Goal: Information Seeking & Learning: Learn about a topic

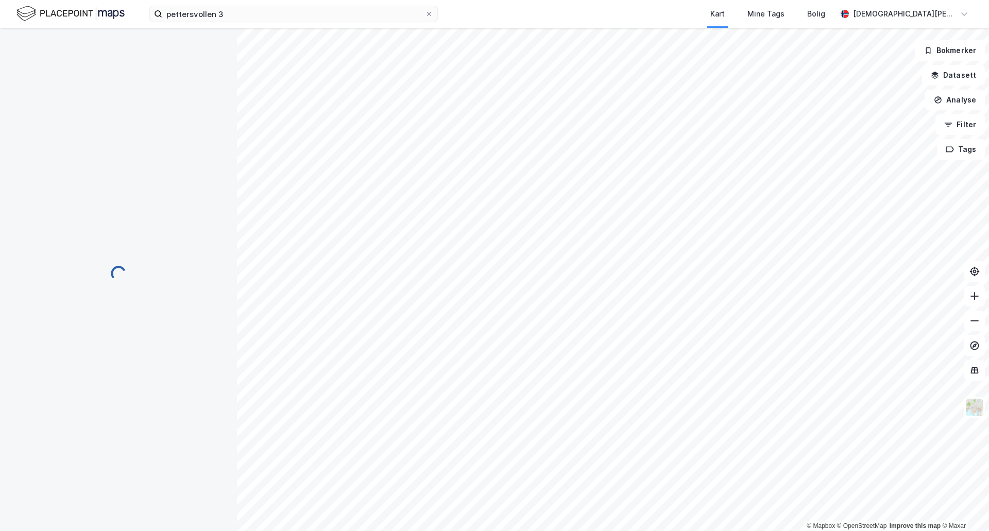
scroll to position [2, 0]
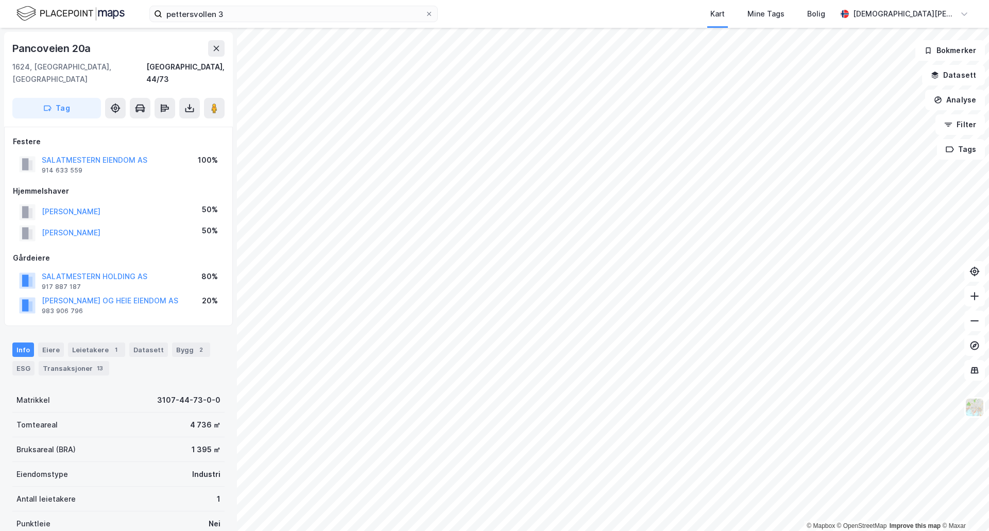
scroll to position [2, 0]
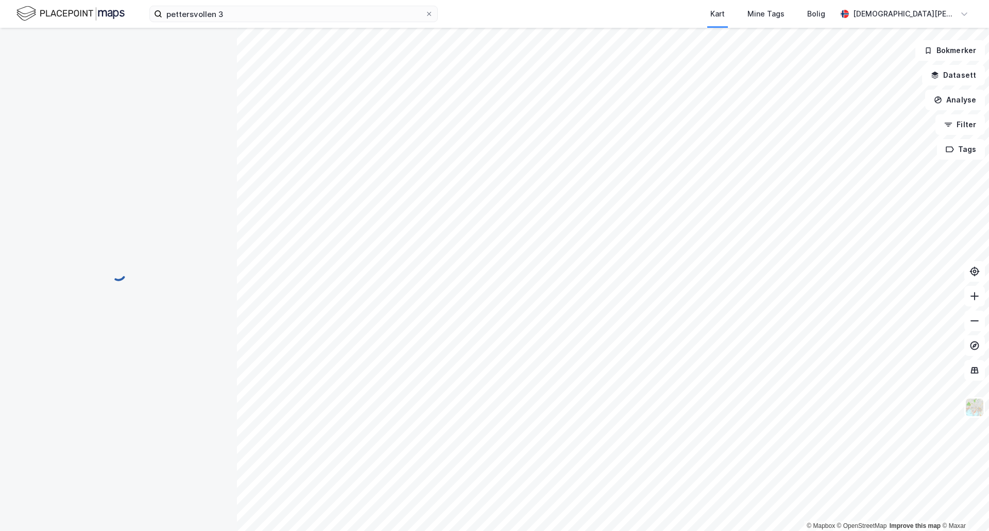
scroll to position [2, 0]
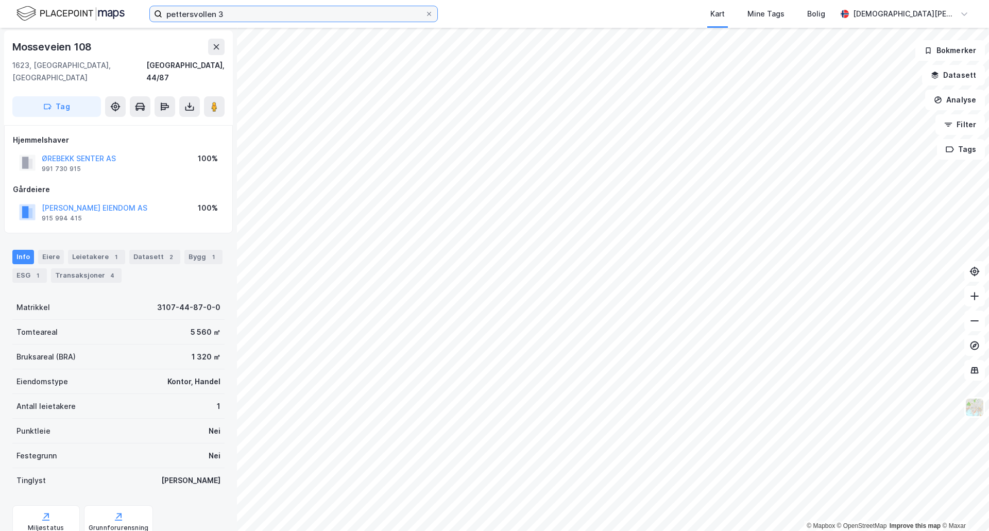
click at [315, 8] on input "pettersvollen 3" at bounding box center [293, 13] width 263 height 15
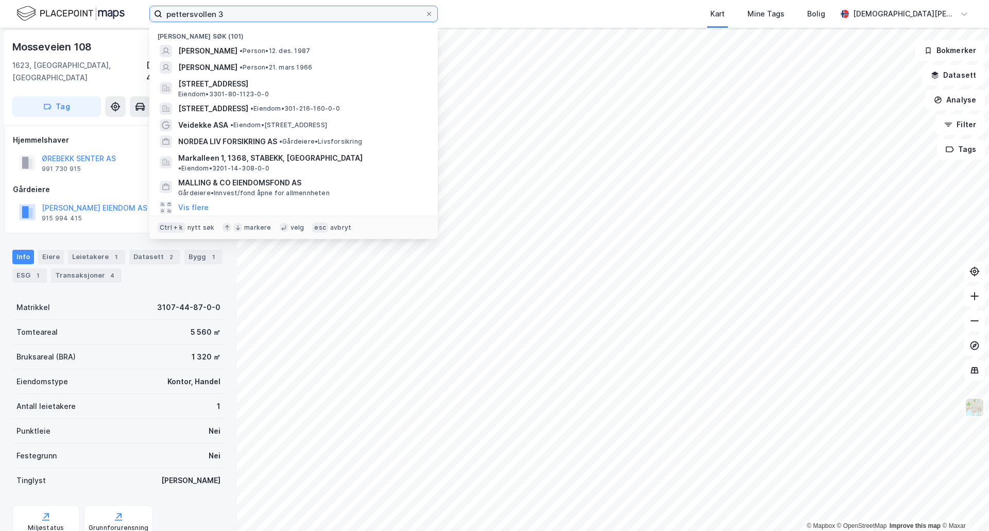
click at [315, 8] on input "pettersvollen 3" at bounding box center [293, 13] width 263 height 15
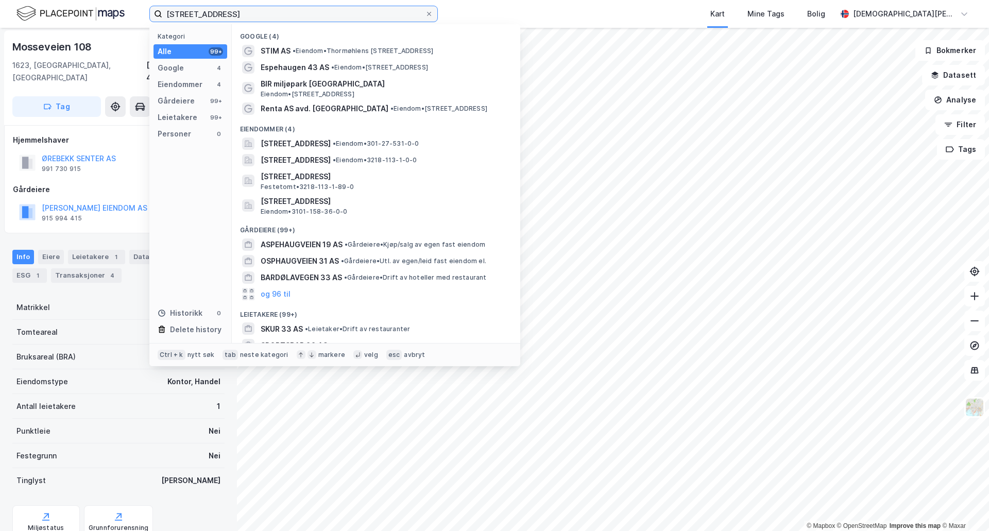
click at [329, 15] on input "espehaugveien 33" at bounding box center [293, 13] width 263 height 15
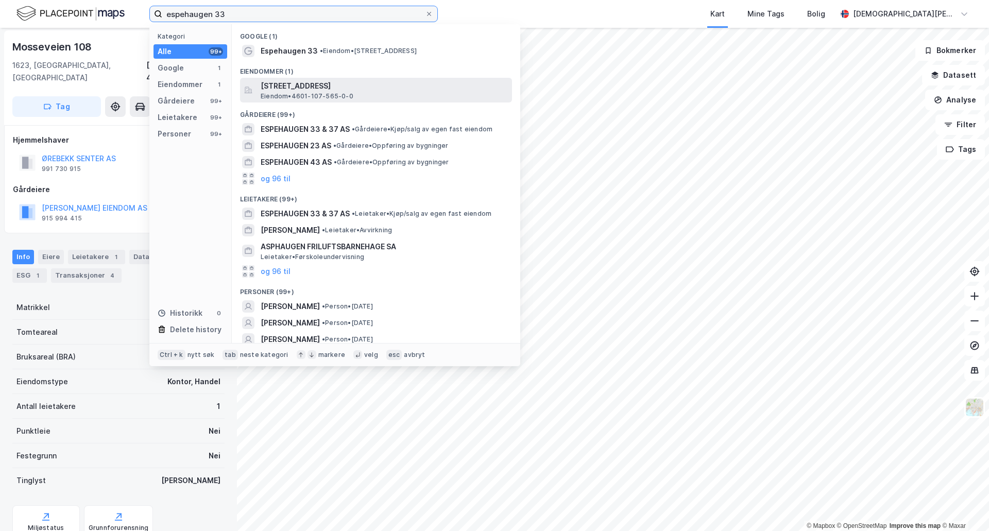
type input "espehaugen 33"
click at [346, 88] on span "[STREET_ADDRESS]" at bounding box center [384, 86] width 247 height 12
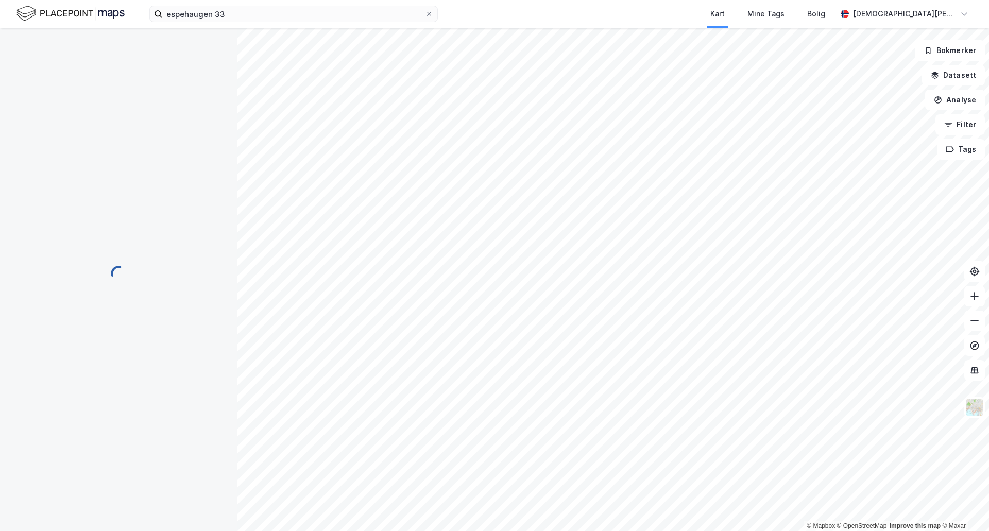
scroll to position [2, 0]
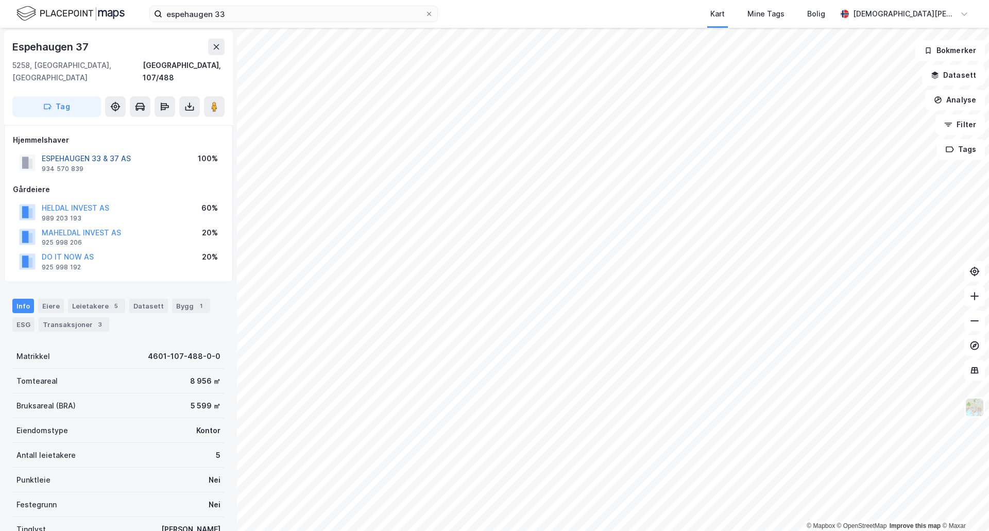
click at [0, 0] on button "ESPEHAUGEN 33 & 37 AS" at bounding box center [0, 0] width 0 height 0
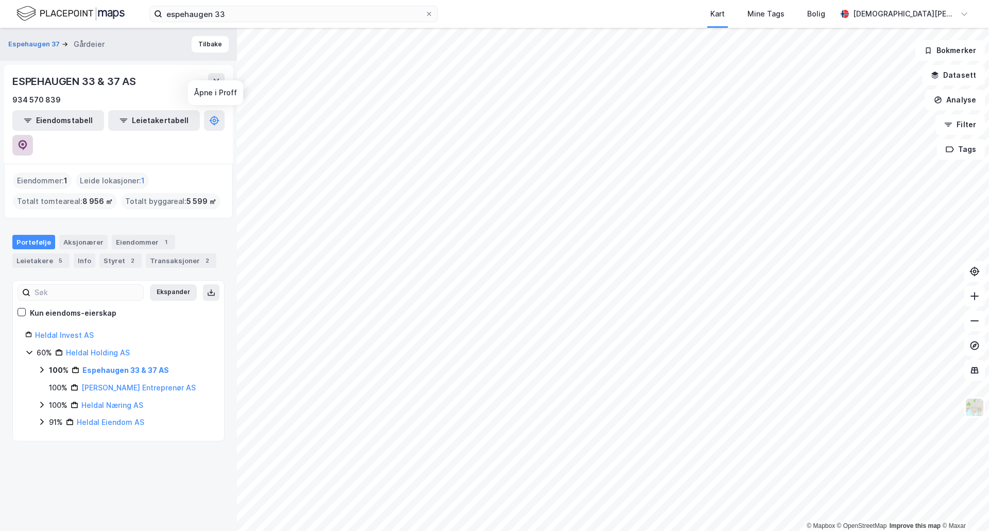
click at [28, 140] on icon at bounding box center [23, 145] width 10 height 10
click at [207, 44] on button "Tilbake" at bounding box center [210, 44] width 37 height 16
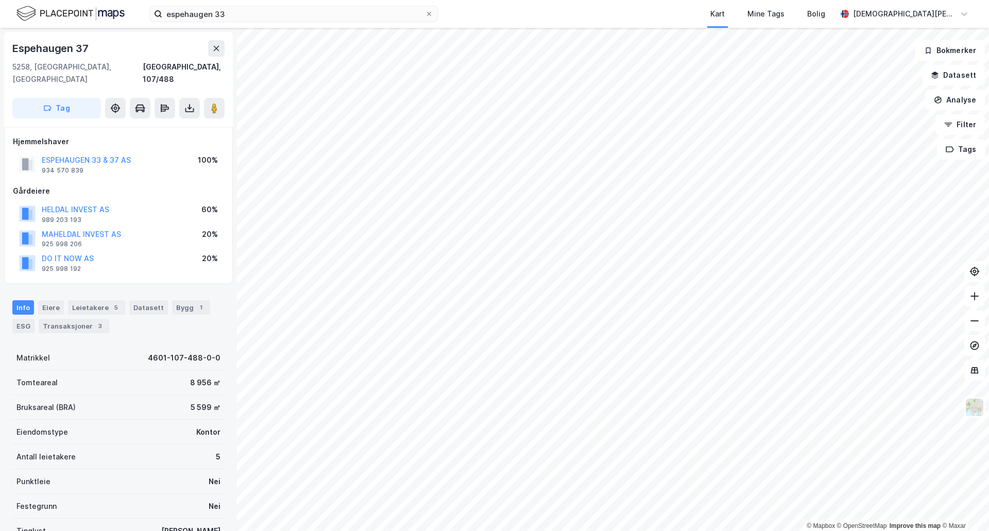
scroll to position [2, 0]
click at [215, 101] on image at bounding box center [214, 106] width 6 height 10
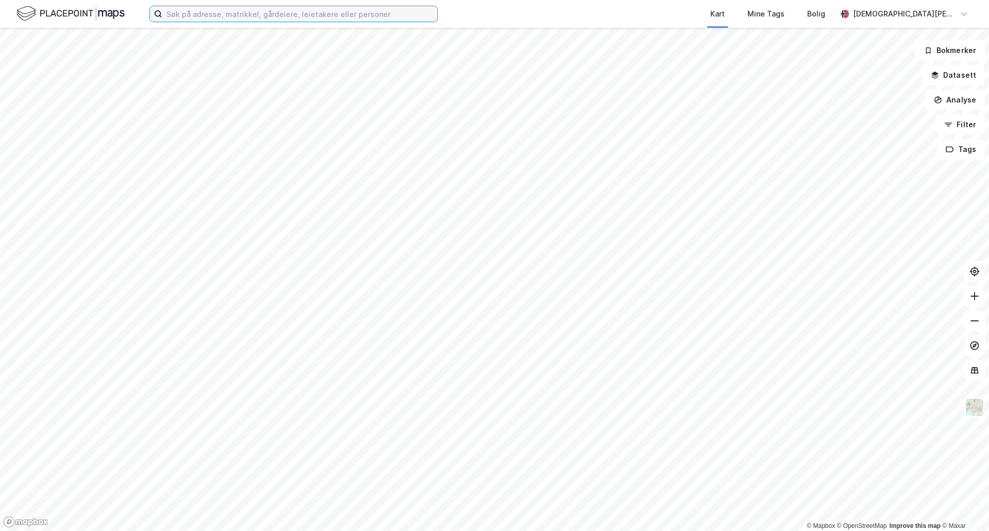
click at [299, 16] on input at bounding box center [299, 13] width 275 height 15
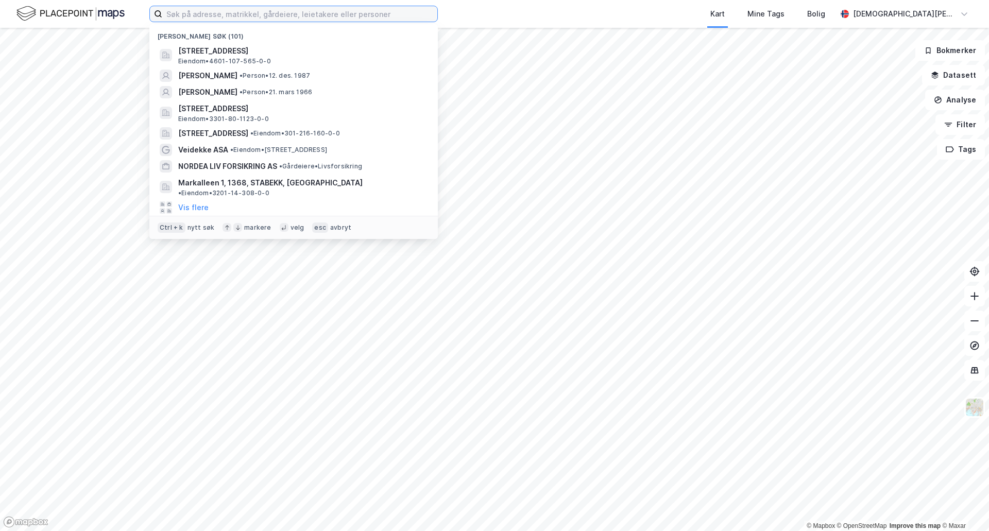
paste input "Mjåvannsveien [GEOGRAPHIC_DATA] AS"
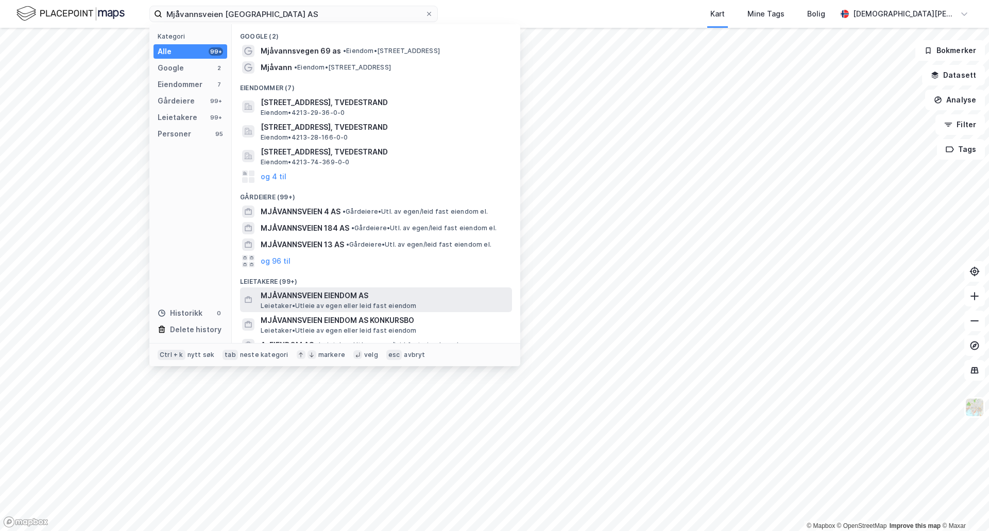
click at [421, 294] on span "MJÅVANNSVEIEN EIENDOM AS" at bounding box center [384, 295] width 247 height 12
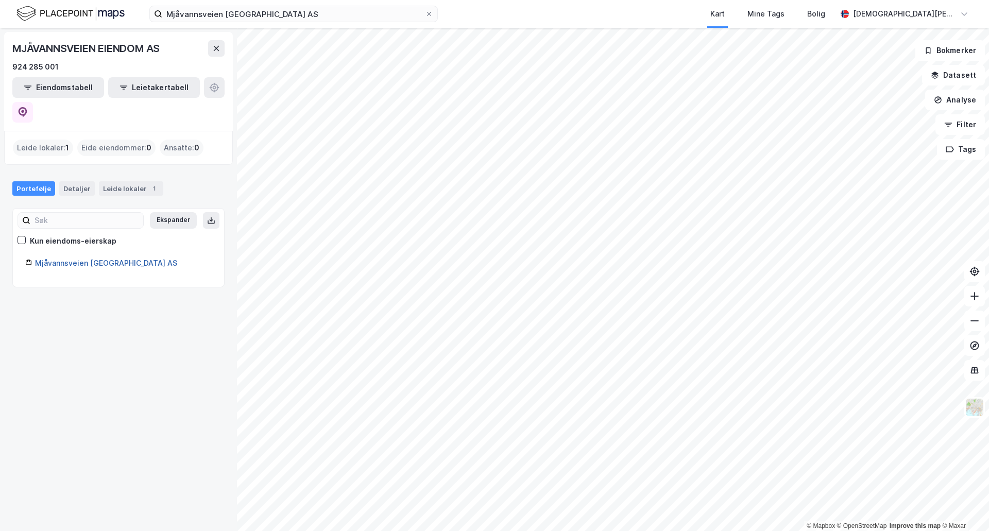
click at [100, 259] on link "Mjåvannsveien [GEOGRAPHIC_DATA] AS" at bounding box center [106, 263] width 142 height 9
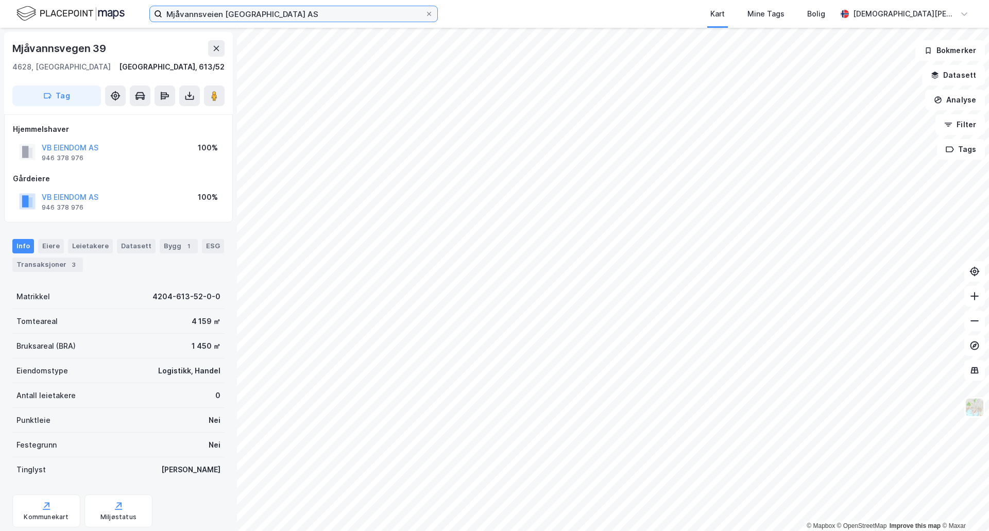
click at [338, 11] on input "Mjåvannsveien [GEOGRAPHIC_DATA] AS" at bounding box center [293, 13] width 263 height 15
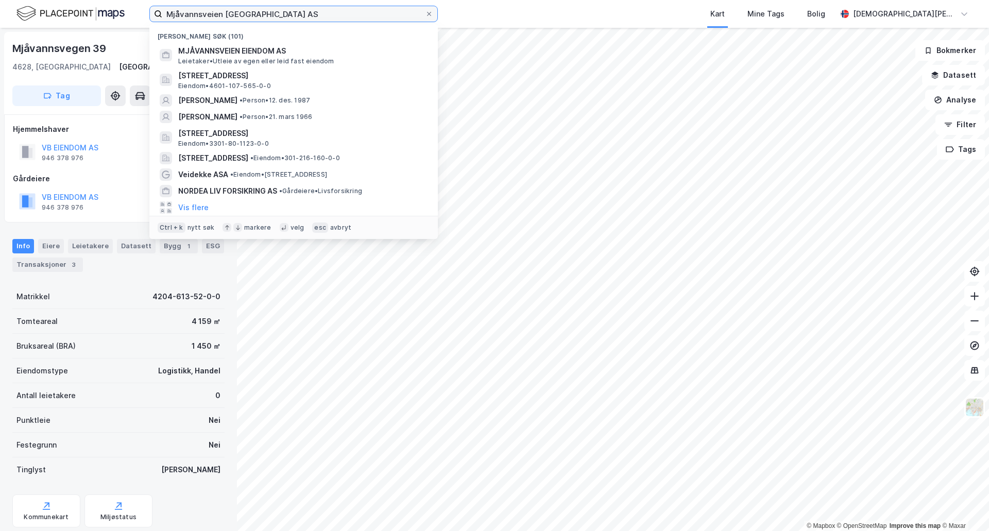
click at [338, 11] on input "Mjåvannsveien [GEOGRAPHIC_DATA] AS" at bounding box center [293, 13] width 263 height 15
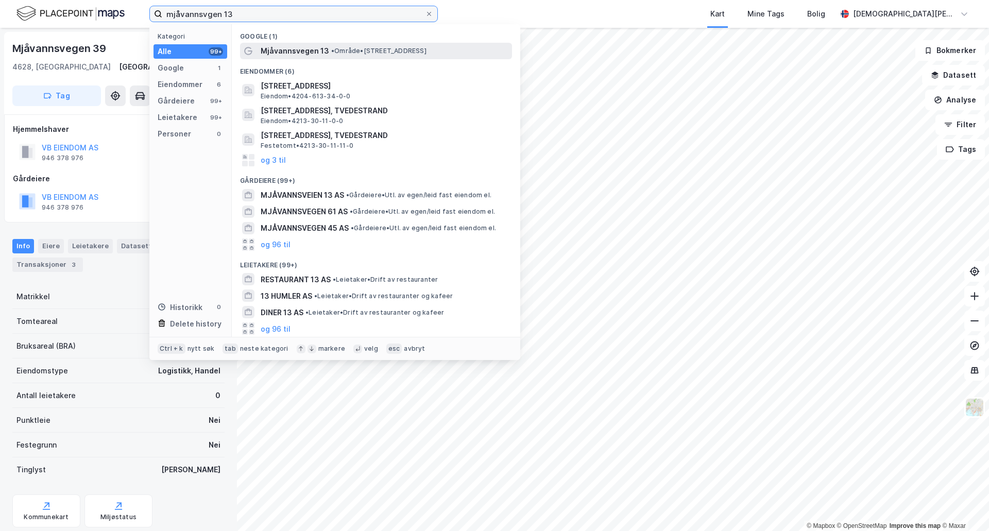
type input "mjåvannsvgen 13"
click at [332, 47] on span "•" at bounding box center [332, 51] width 3 height 8
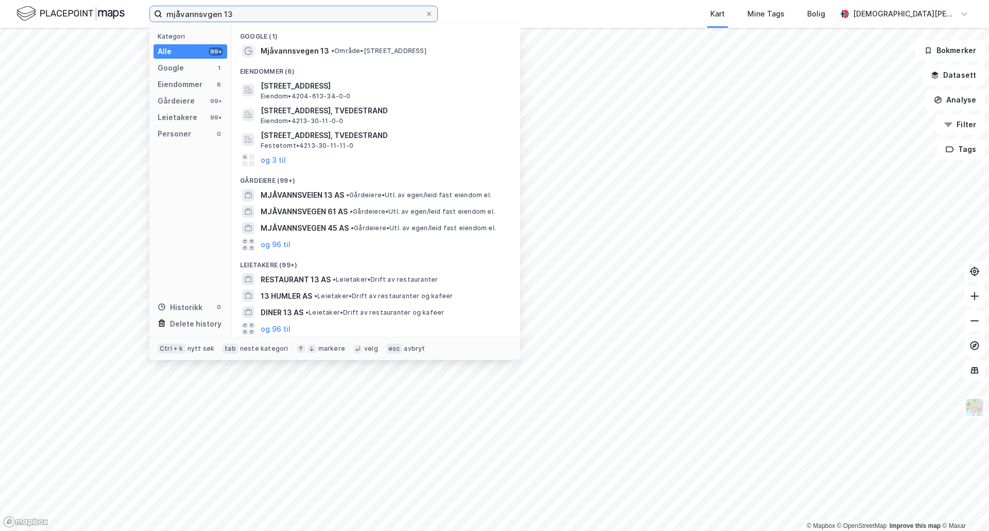
click at [311, 10] on input "mjåvannsvgen 13" at bounding box center [293, 13] width 263 height 15
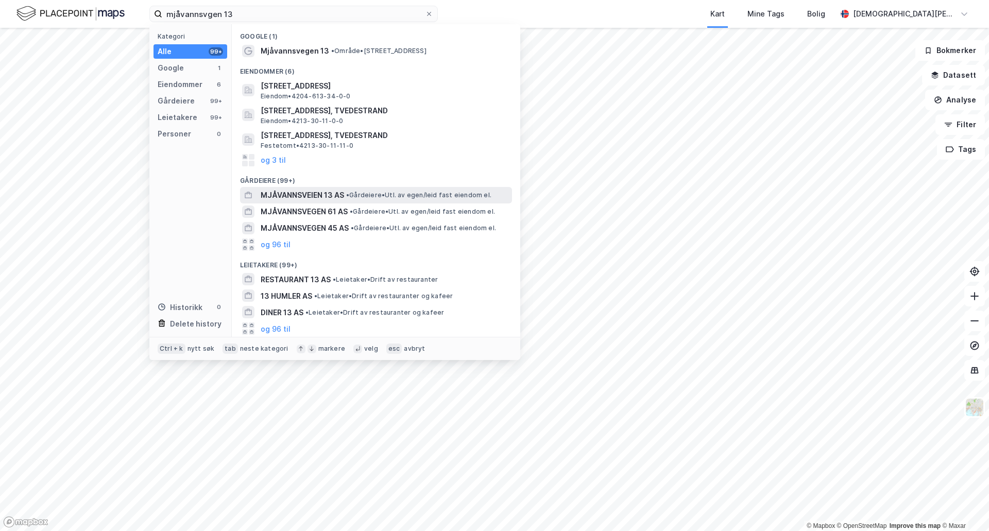
click at [384, 200] on div "MJÅVANNSVEIEN 13 AS • Gårdeiere • Utl. av egen/[PERSON_NAME] fast eiendom el." at bounding box center [385, 195] width 249 height 12
